Goal: Information Seeking & Learning: Learn about a topic

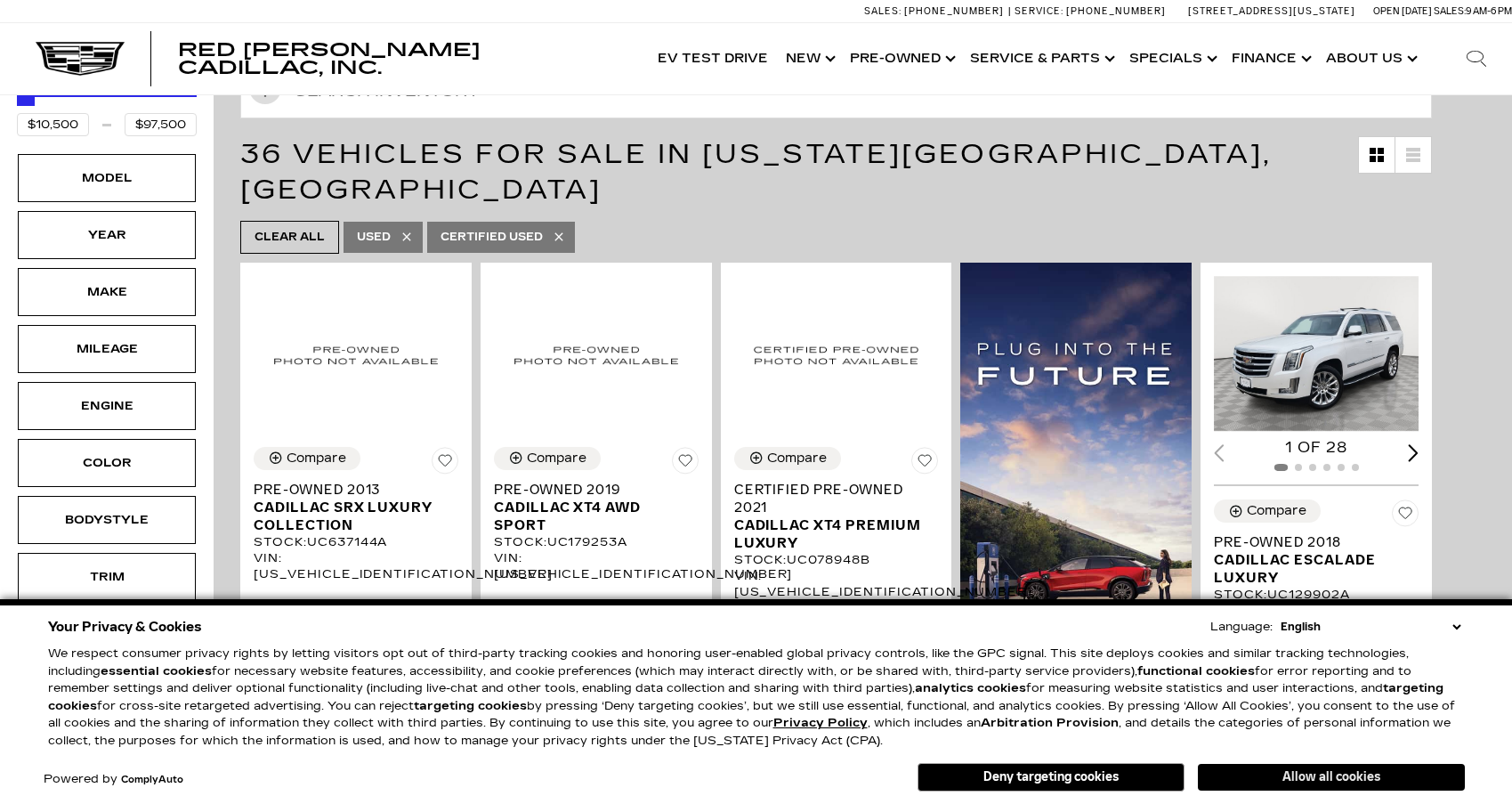
click at [1288, 772] on button "Allow all cookies" at bounding box center [1331, 777] width 267 height 26
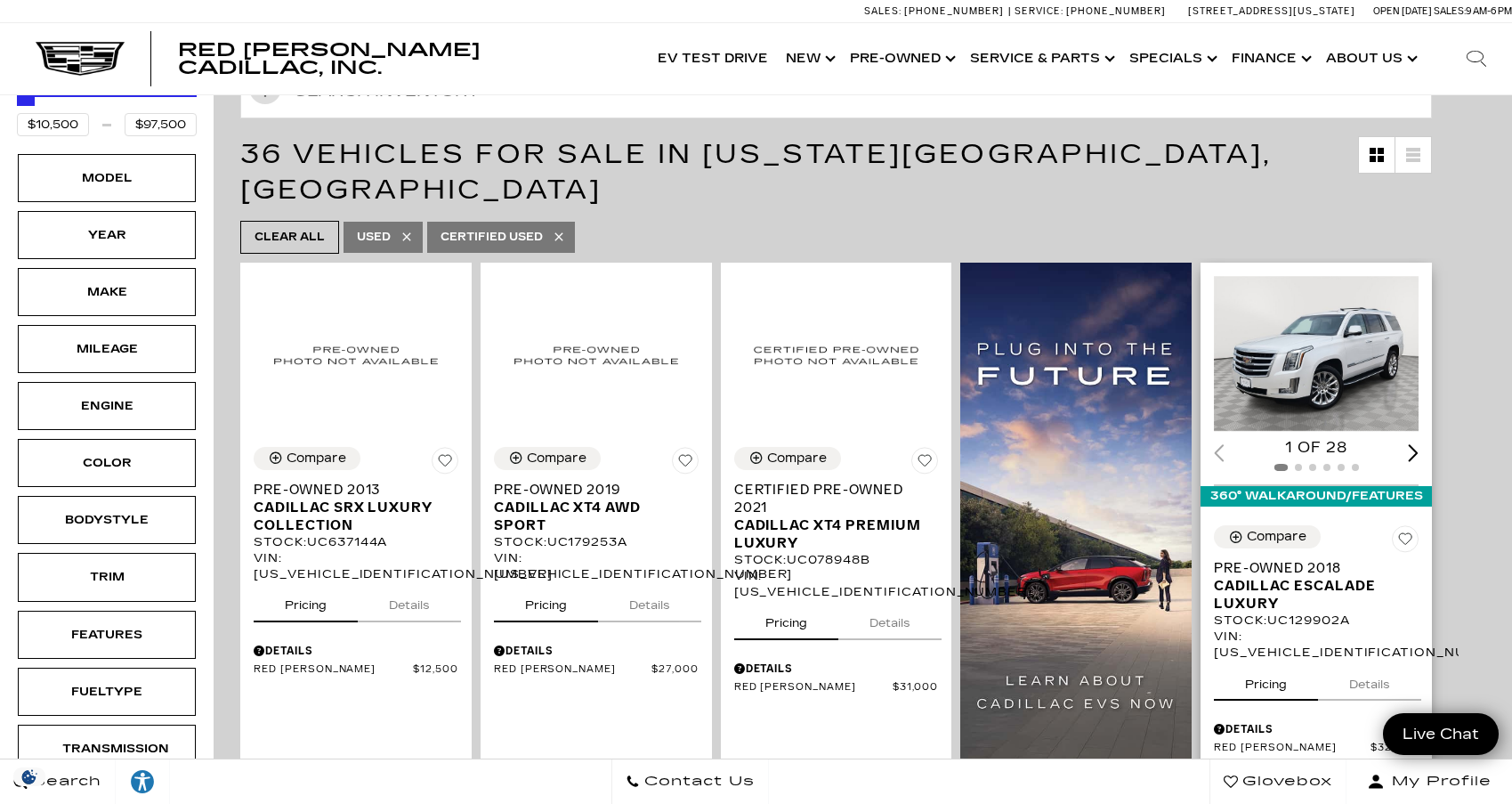
click at [1421, 348] on img "1 / 2" at bounding box center [1318, 354] width 208 height 156
click at [1419, 444] on div "Next slide" at bounding box center [1414, 452] width 11 height 17
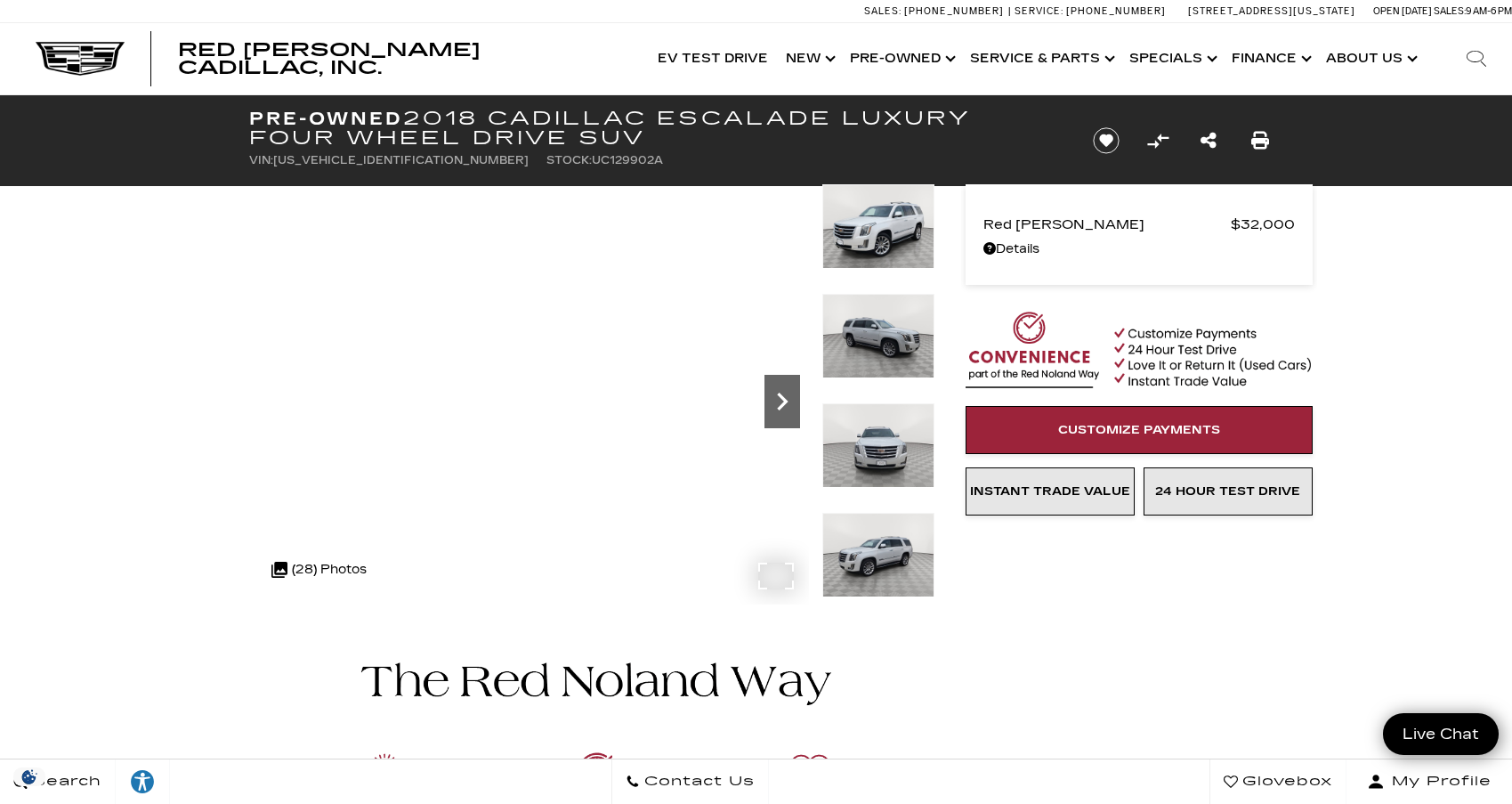
click at [784, 396] on icon "Next" at bounding box center [782, 401] width 35 height 35
